Goal: Information Seeking & Learning: Learn about a topic

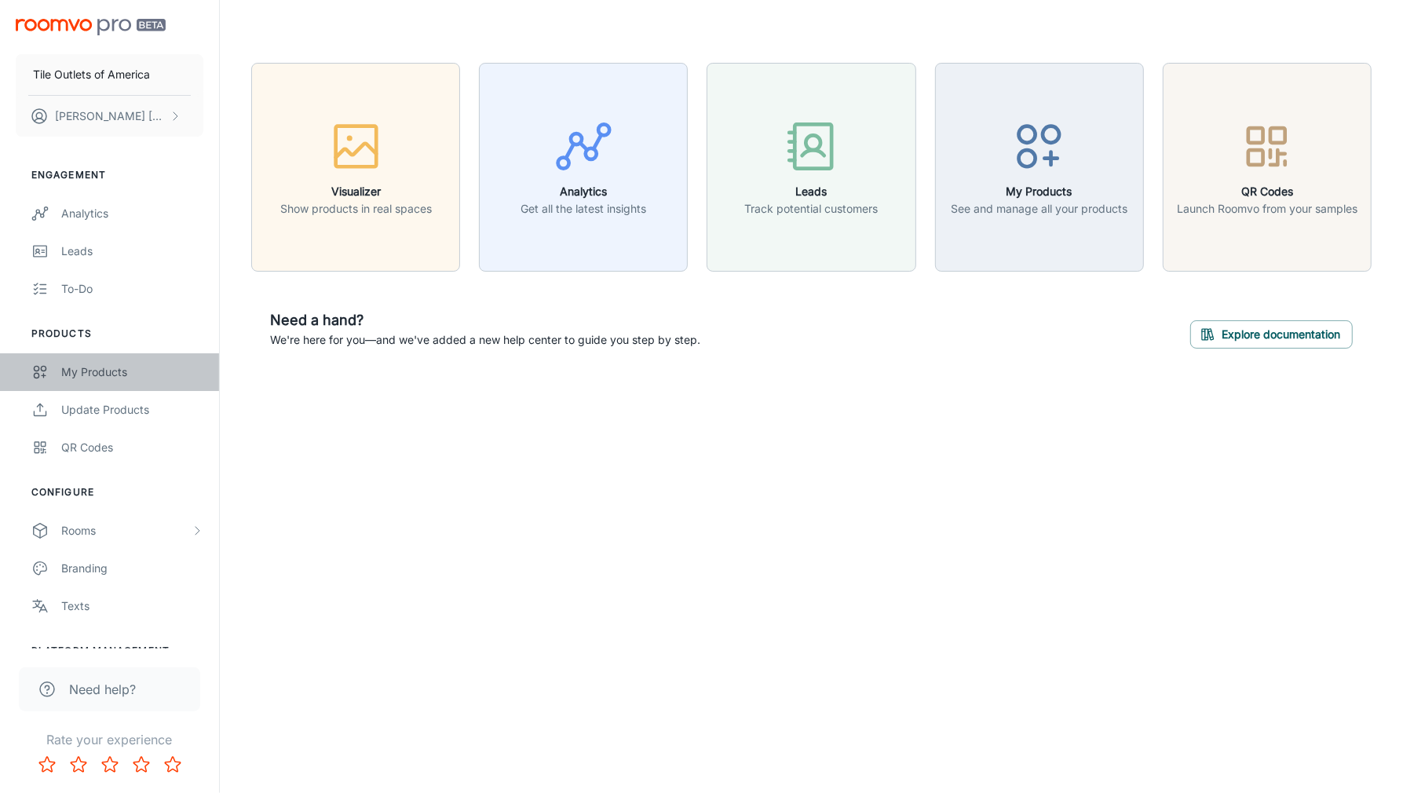
click at [68, 366] on div "My Products" at bounding box center [132, 371] width 142 height 17
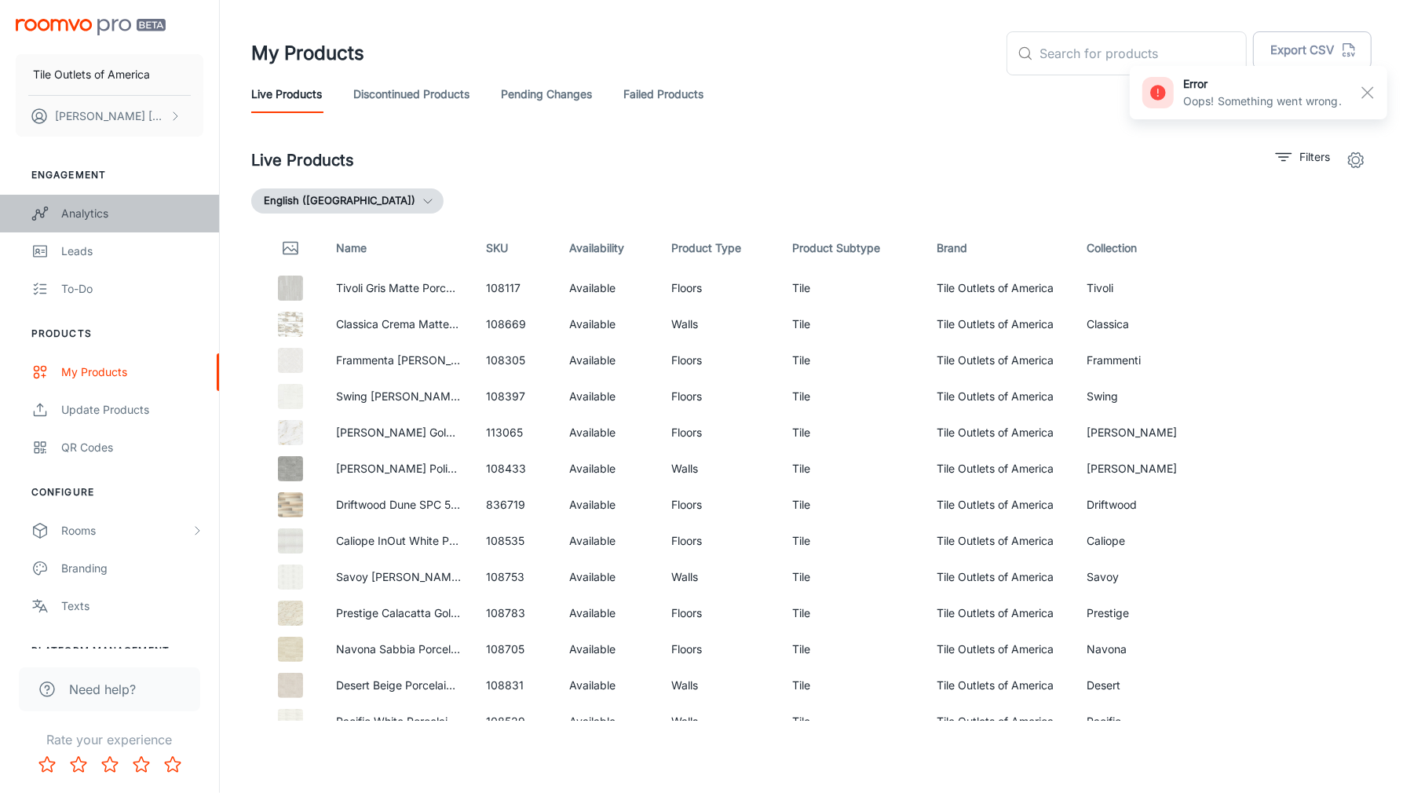
click at [78, 219] on div "Analytics" at bounding box center [132, 213] width 142 height 17
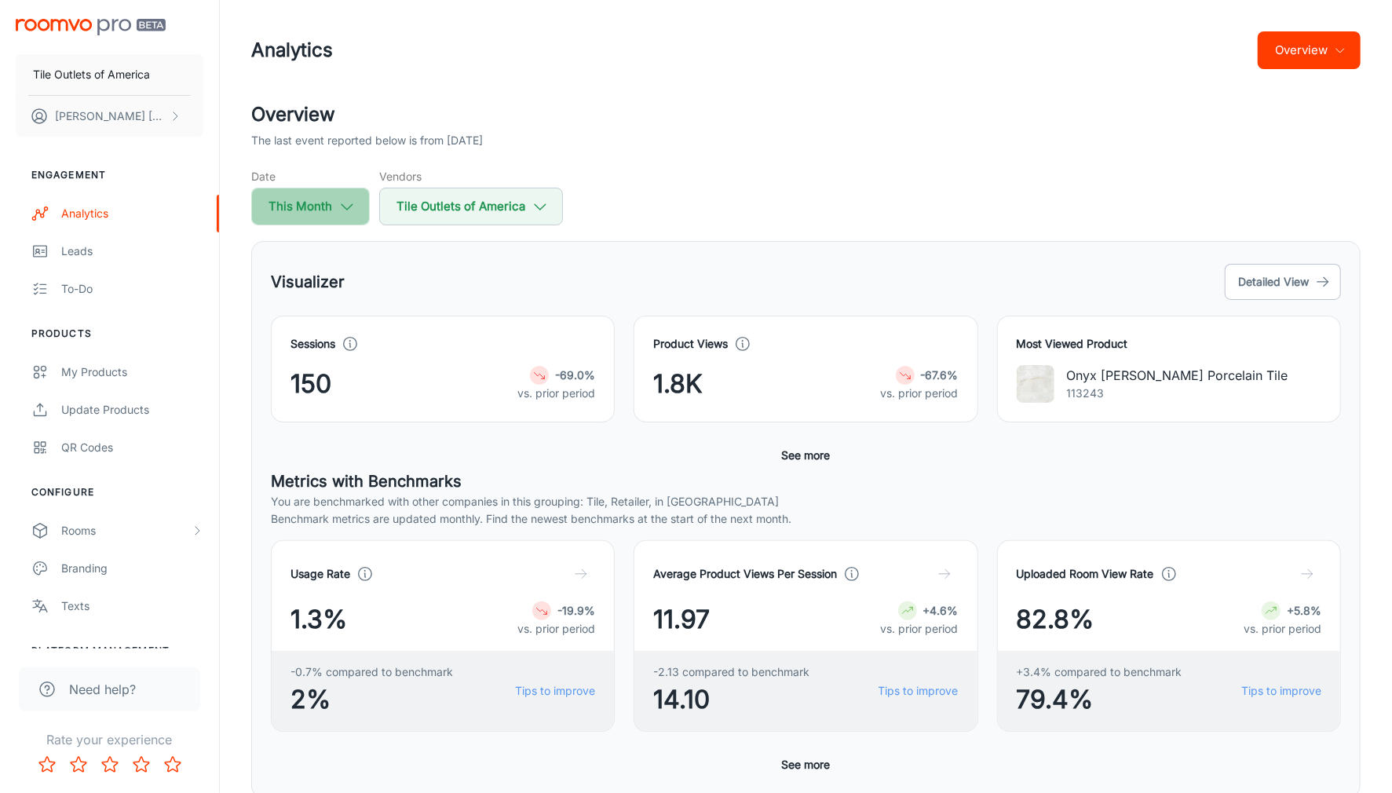
click at [344, 210] on icon "button" at bounding box center [346, 206] width 17 height 17
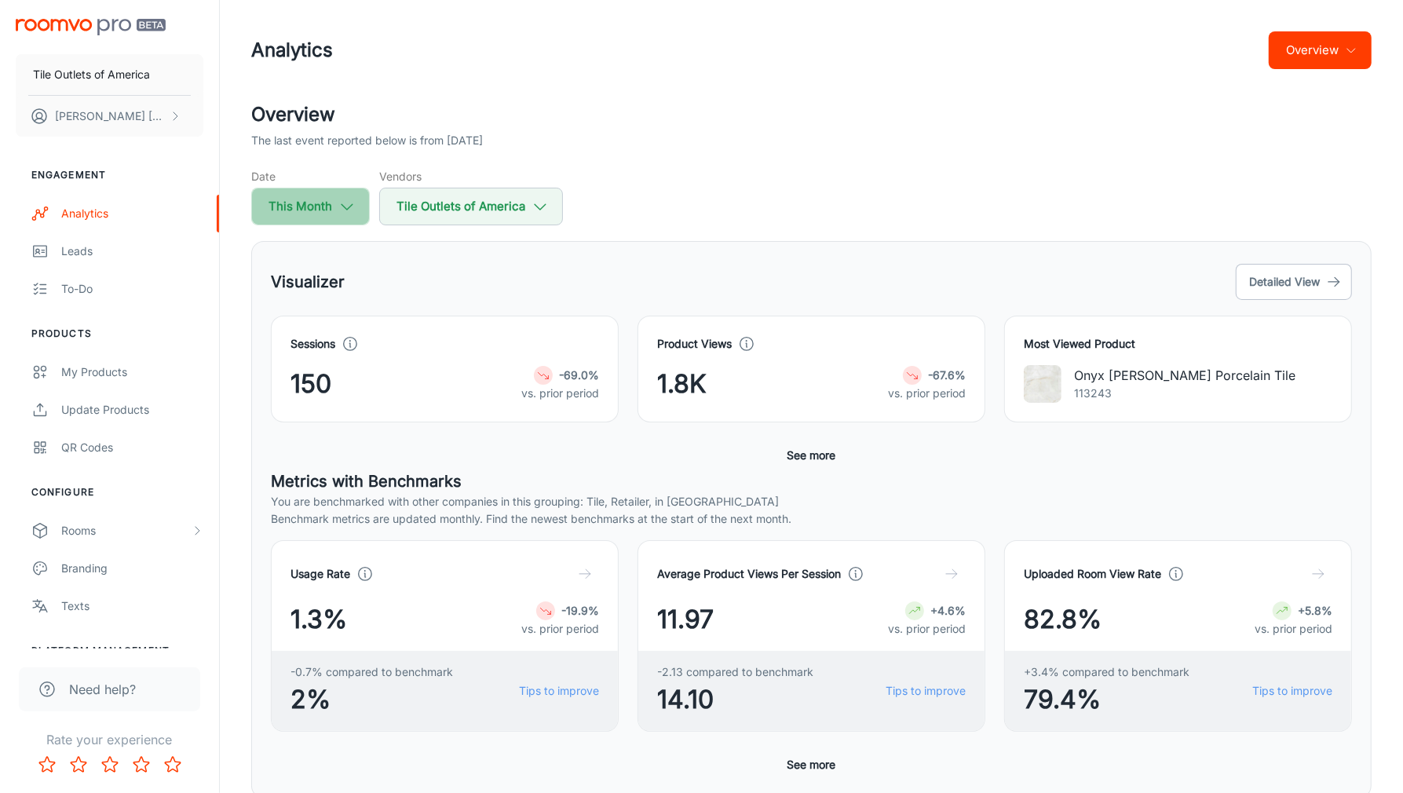
select select "7"
select select "2025"
select select "7"
select select "2025"
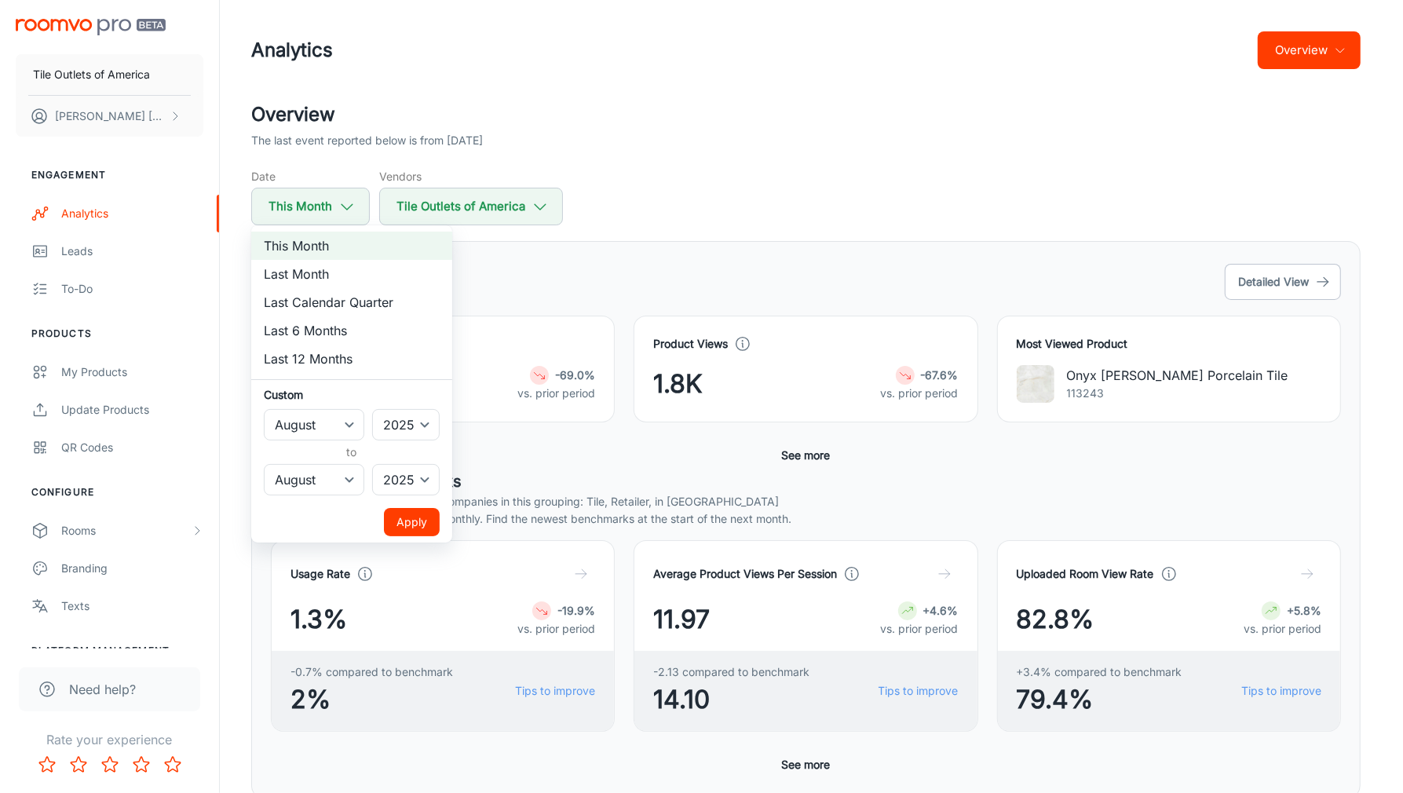
click at [301, 271] on li "Last Month" at bounding box center [351, 274] width 201 height 28
select select "6"
click at [414, 518] on button "Apply" at bounding box center [412, 522] width 56 height 28
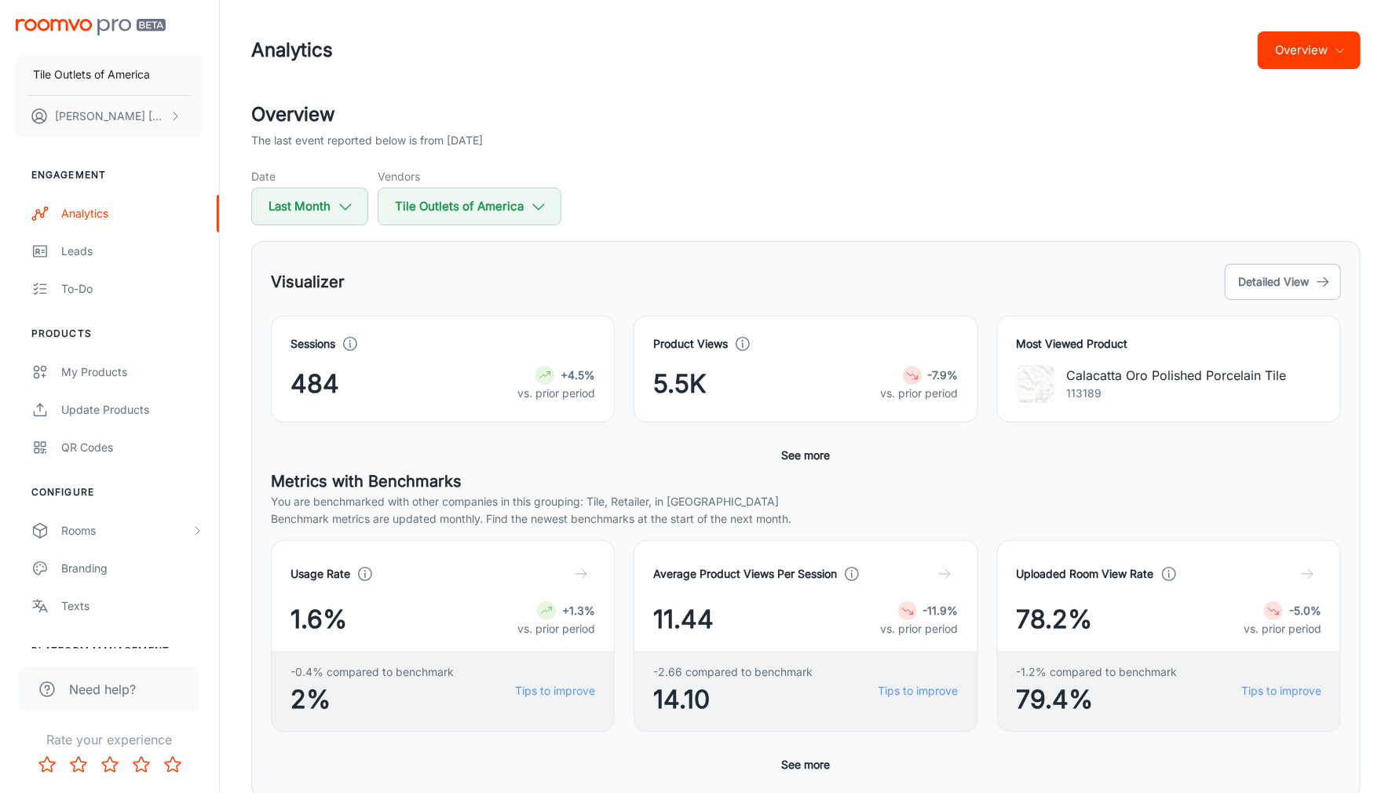
click at [826, 365] on div "5.5K -7.9% vs. prior period" at bounding box center [805, 384] width 305 height 38
click at [816, 452] on button "See more" at bounding box center [806, 455] width 61 height 28
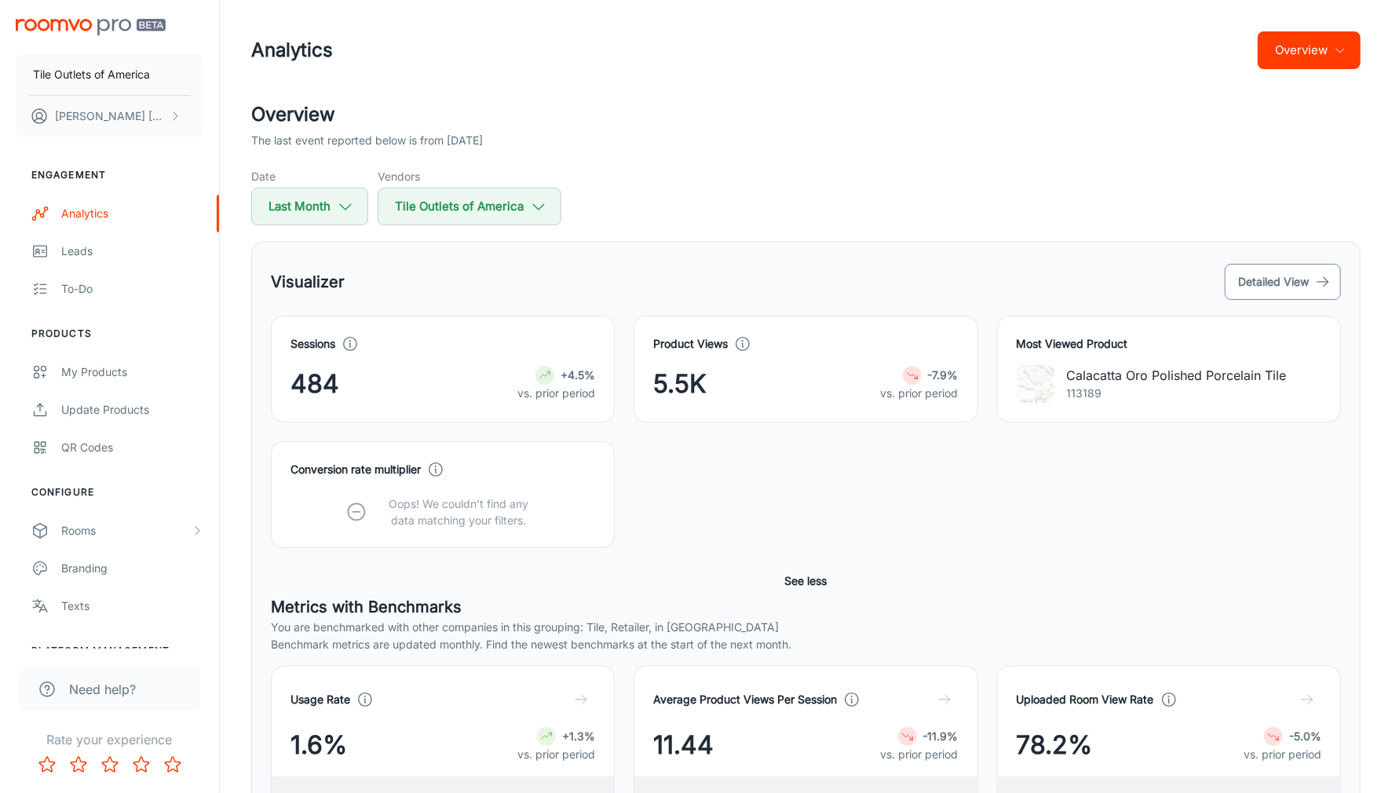
click at [1274, 282] on button "Detailed View" at bounding box center [1283, 282] width 116 height 36
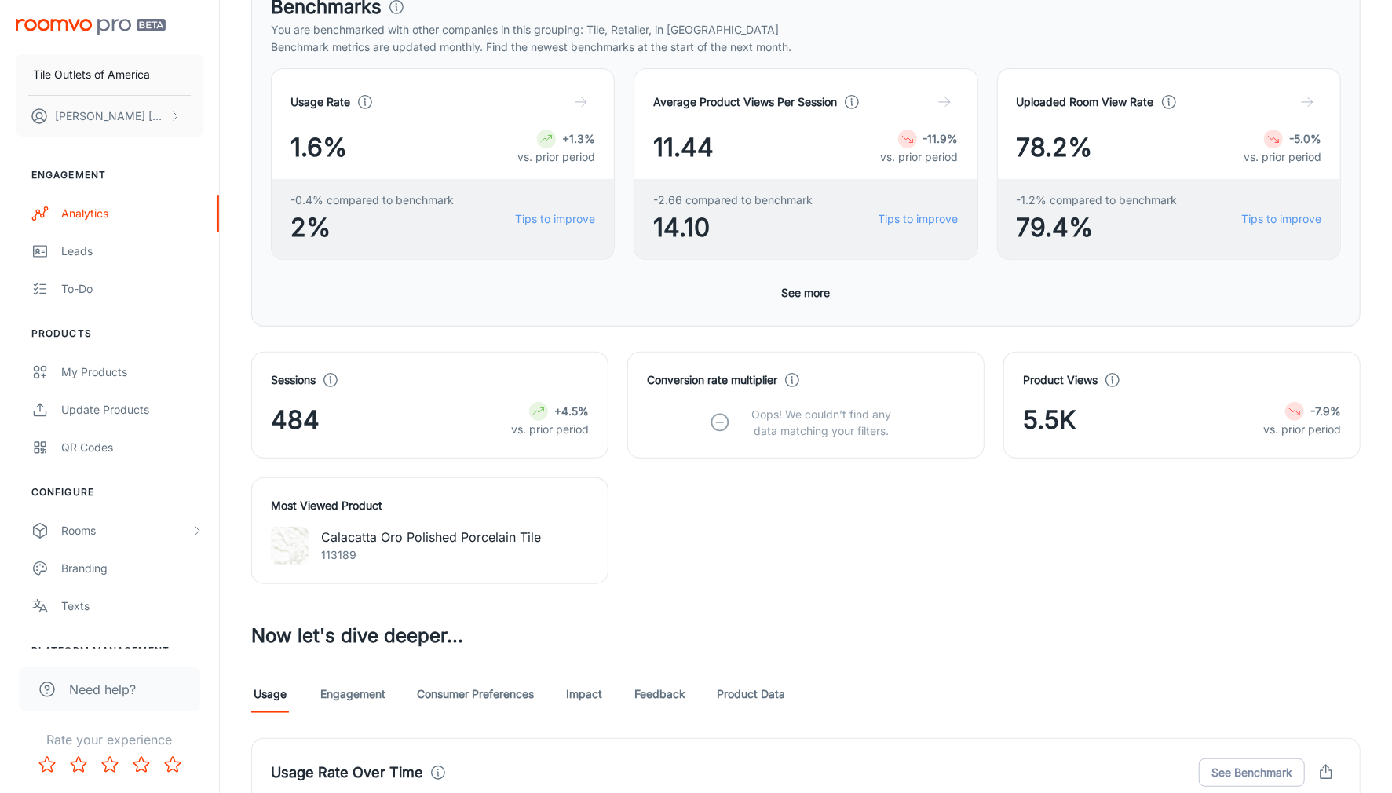
scroll to position [340, 0]
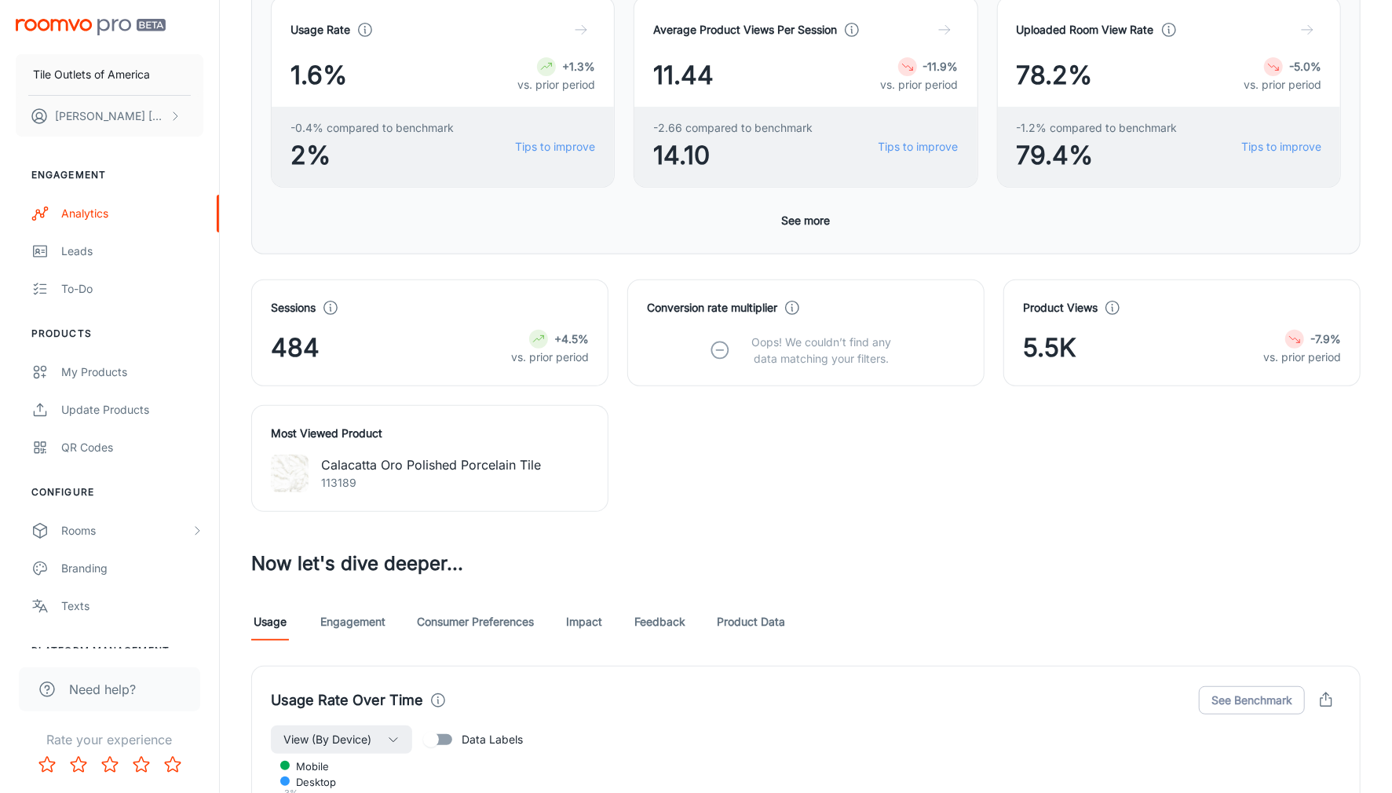
click at [767, 614] on link "Product Data" at bounding box center [751, 622] width 68 height 38
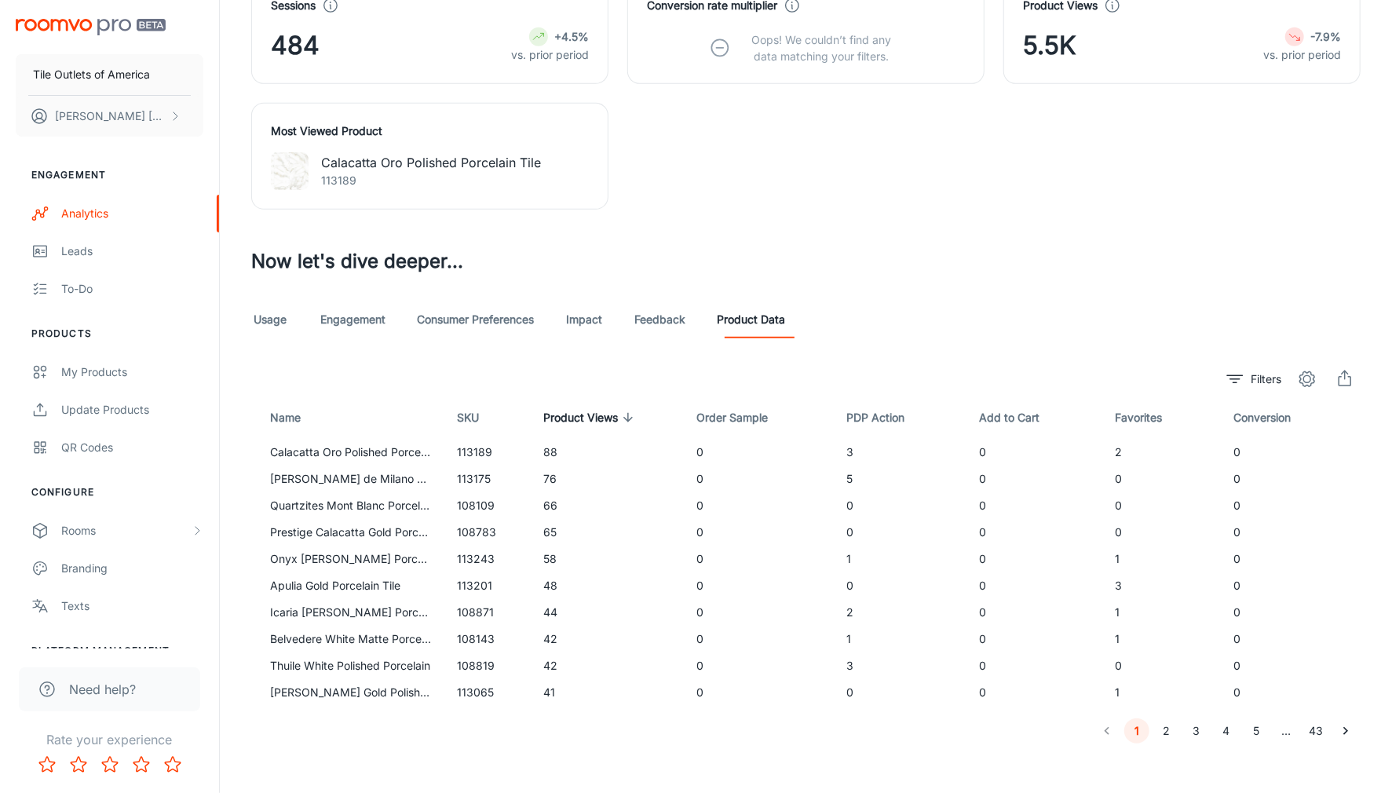
scroll to position [571, 0]
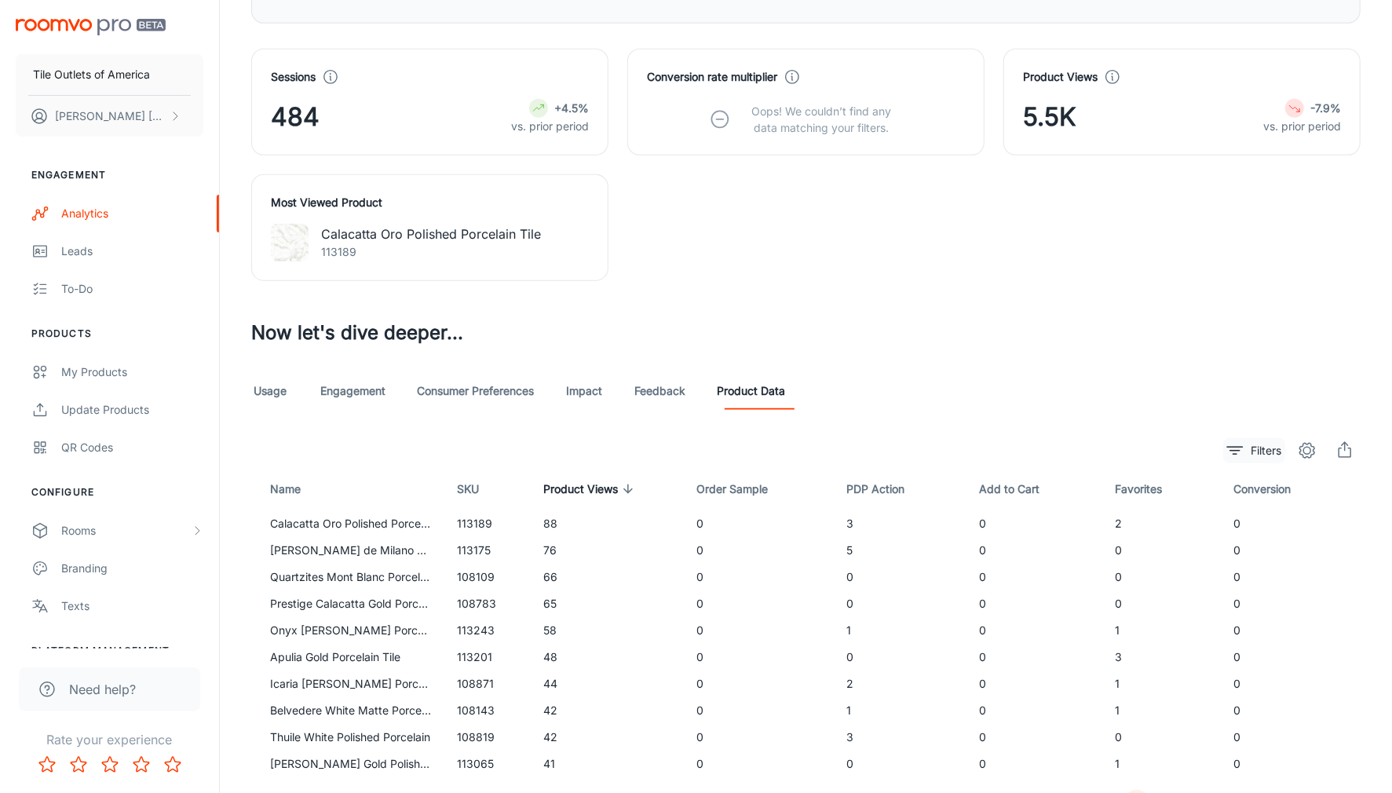
click at [1256, 449] on p "Filters" at bounding box center [1266, 450] width 31 height 17
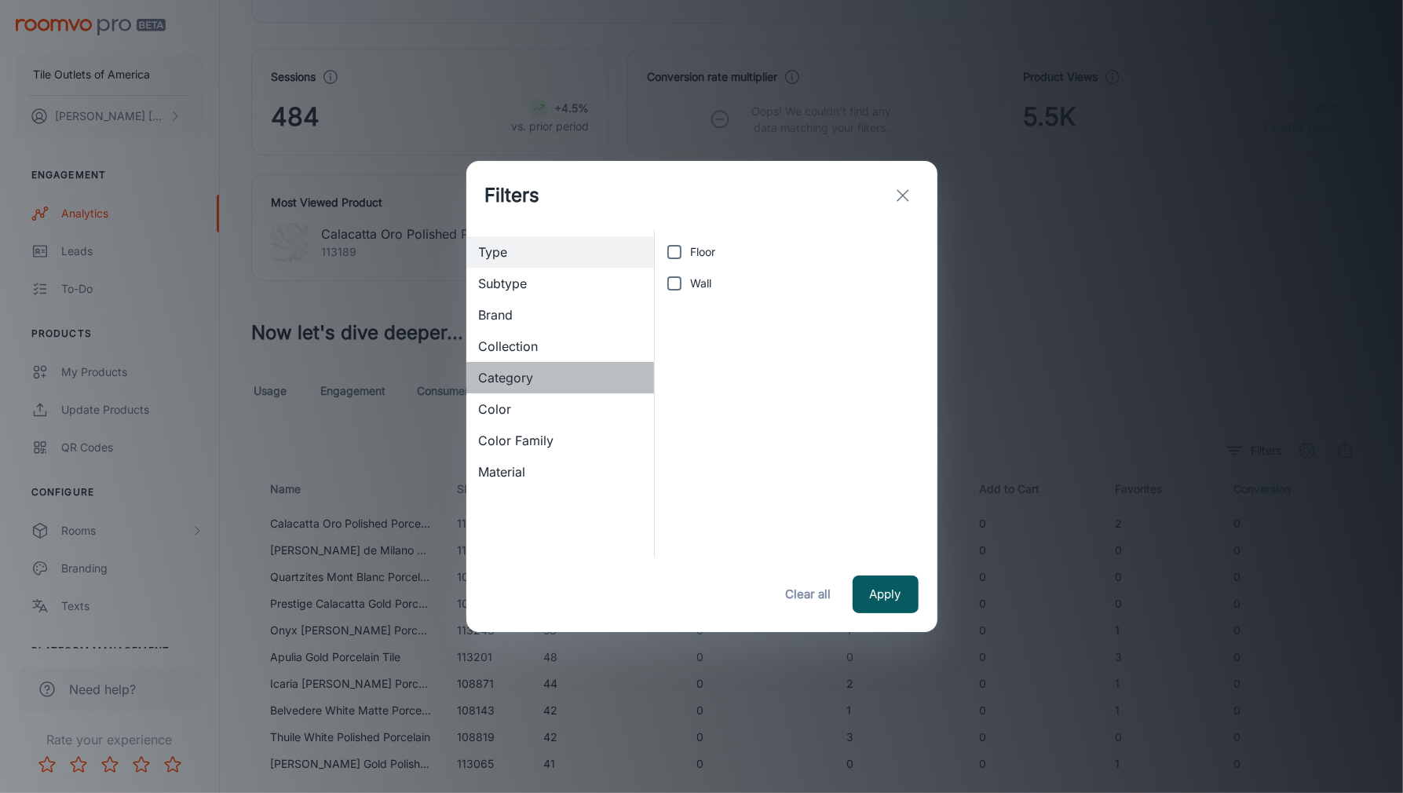
click at [504, 370] on span "Category" at bounding box center [560, 377] width 163 height 19
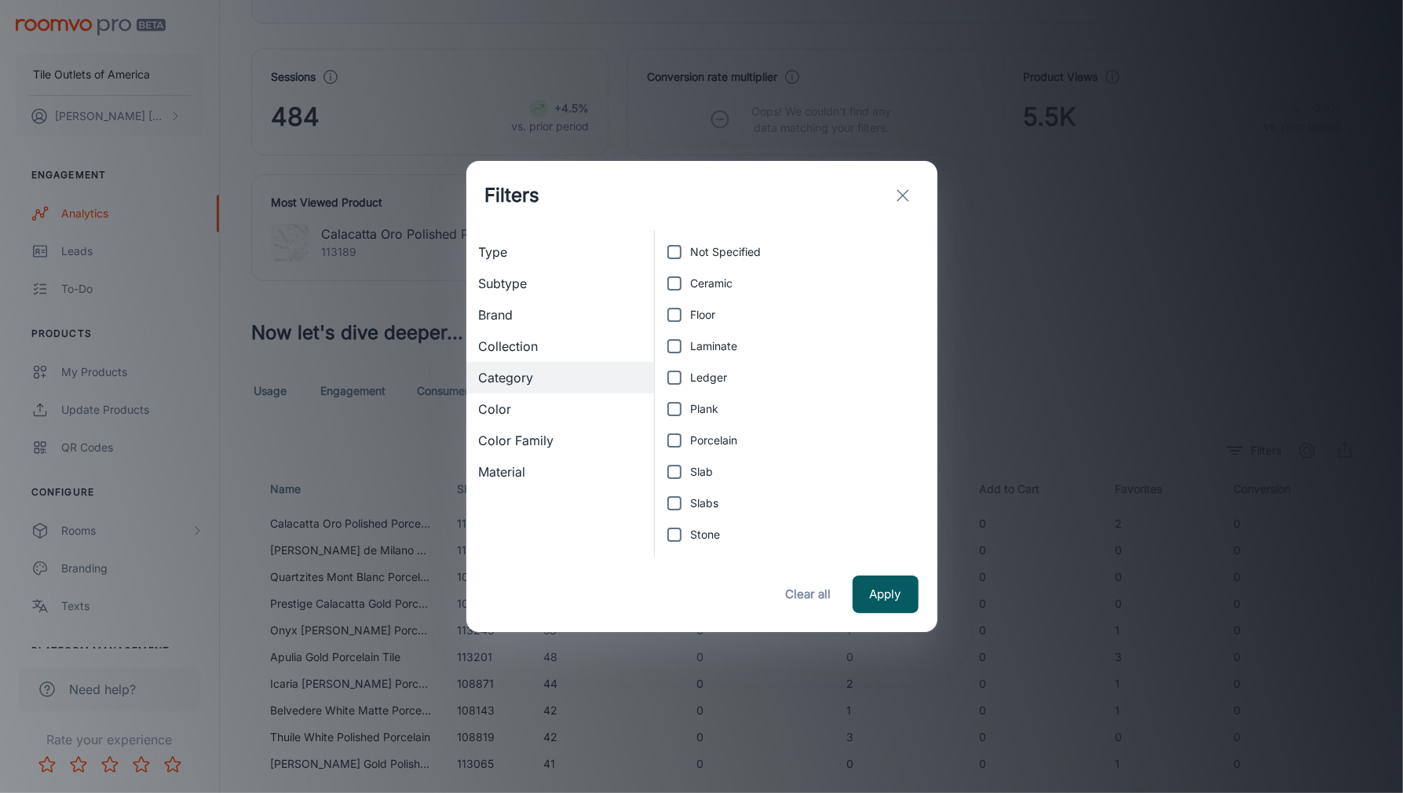
drag, startPoint x: 676, startPoint y: 472, endPoint x: 685, endPoint y: 480, distance: 12.3
click at [676, 471] on input "Slab" at bounding box center [674, 471] width 31 height 31
checkbox input "true"
click at [677, 502] on input "Slabs" at bounding box center [674, 503] width 31 height 31
checkbox input "true"
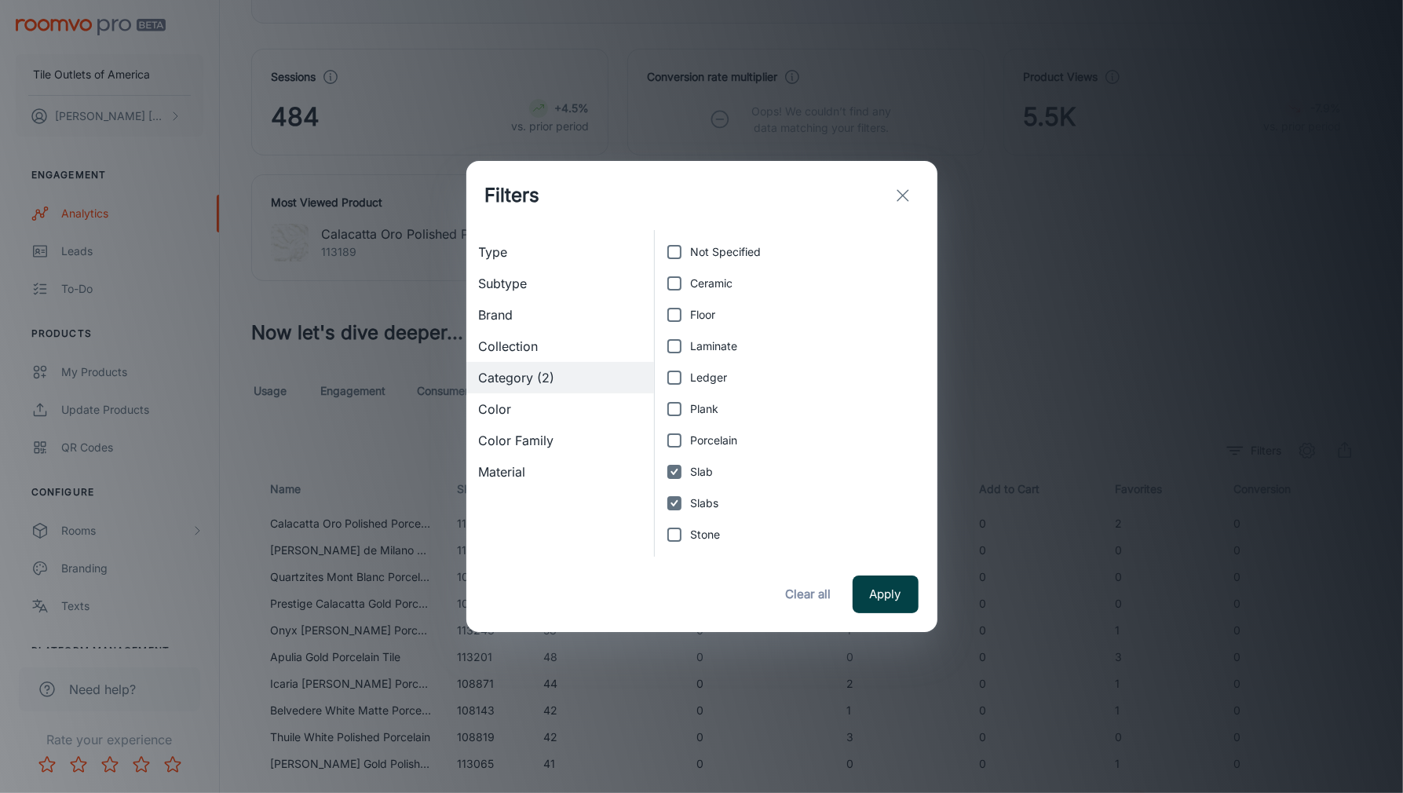
click at [886, 594] on button "Apply" at bounding box center [886, 594] width 66 height 38
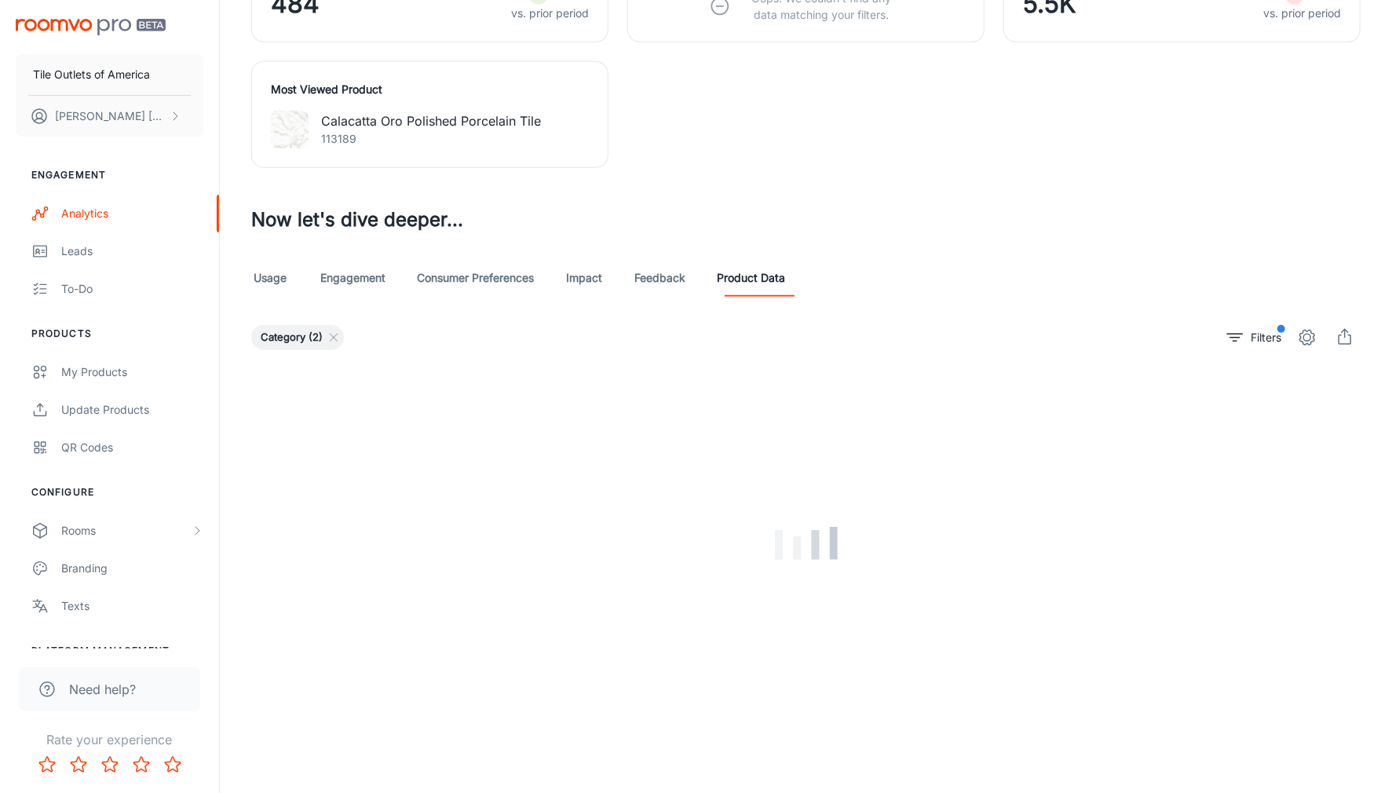
scroll to position [652, 0]
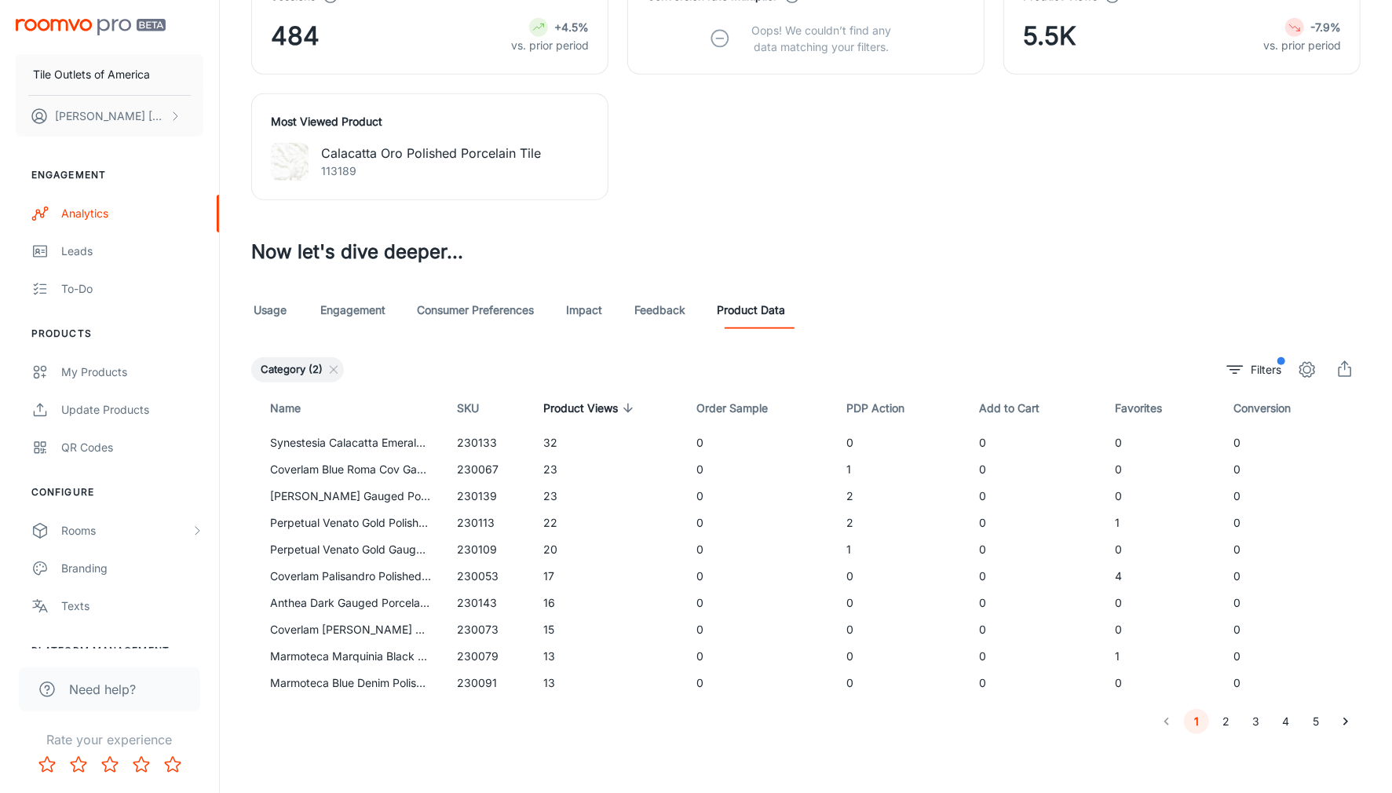
click at [1230, 721] on button "2" at bounding box center [1226, 721] width 25 height 25
click at [1254, 718] on button "3" at bounding box center [1255, 721] width 25 height 25
click at [740, 755] on div "Analytics Visualizer Visualizer The last event reported below is from [DATE] Da…" at bounding box center [806, 72] width 1172 height 1448
click at [1287, 717] on button "4" at bounding box center [1285, 721] width 25 height 25
click at [1313, 713] on button "5" at bounding box center [1315, 721] width 25 height 25
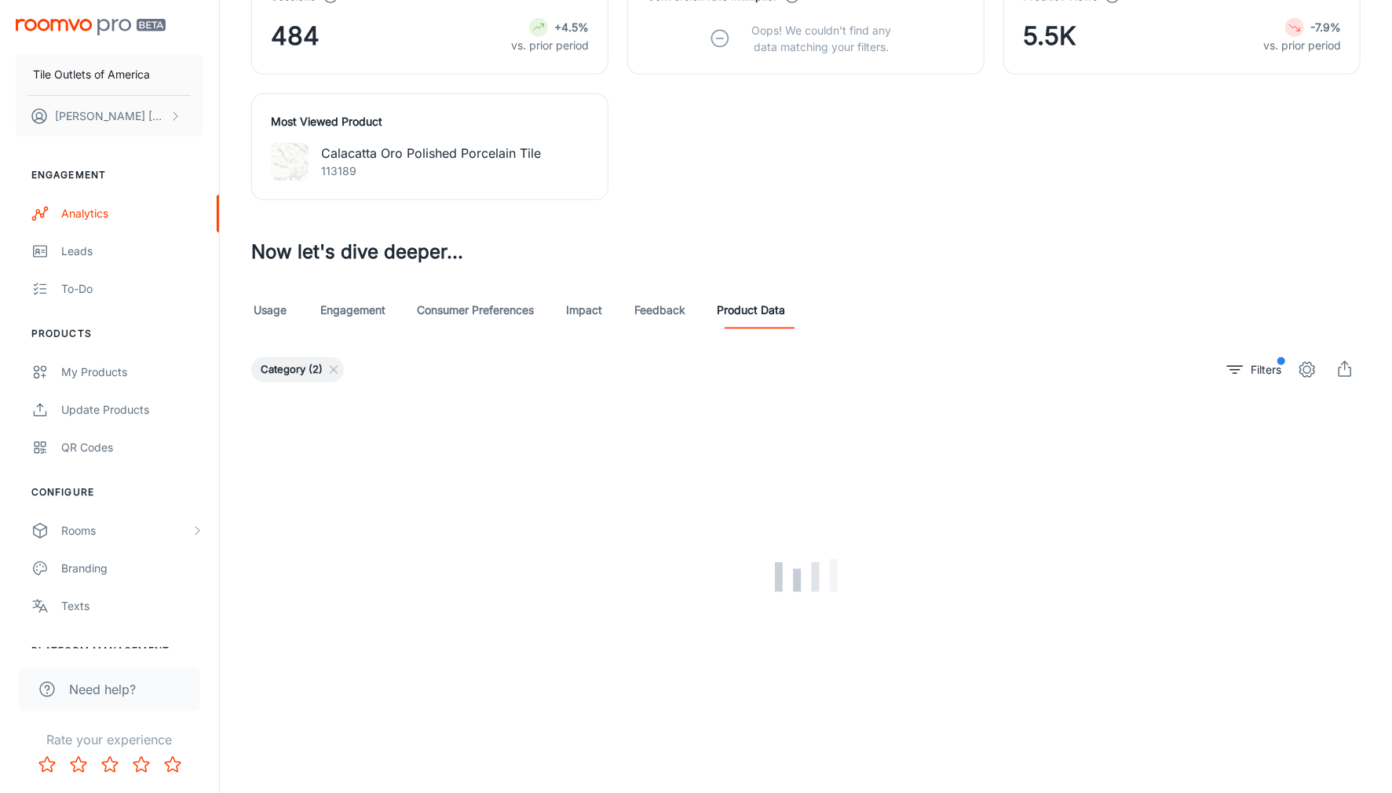
scroll to position [572, 0]
